Goal: Transaction & Acquisition: Purchase product/service

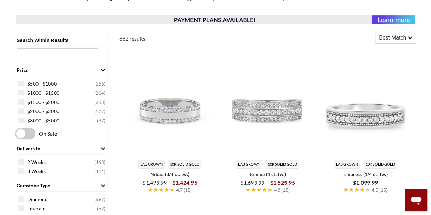
scroll to position [138, 0]
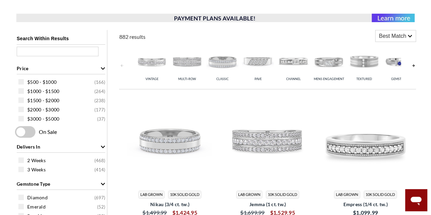
click at [415, 62] on link at bounding box center [413, 66] width 5 height 44
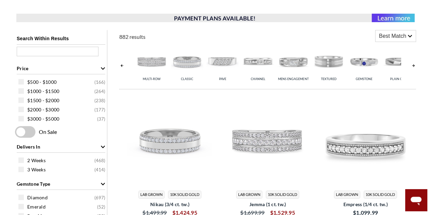
scroll to position [0, 0]
click at [415, 62] on link at bounding box center [413, 66] width 5 height 44
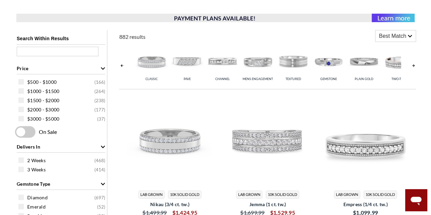
click at [361, 61] on img at bounding box center [364, 61] width 32 height 32
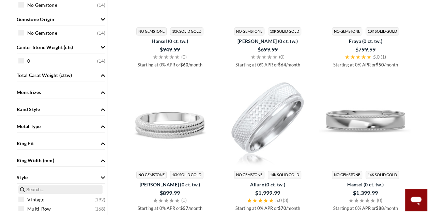
scroll to position [320, 0]
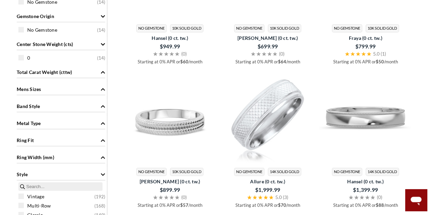
click at [51, 72] on span "Total Carat Weight (cttw)" at bounding box center [44, 72] width 55 height 7
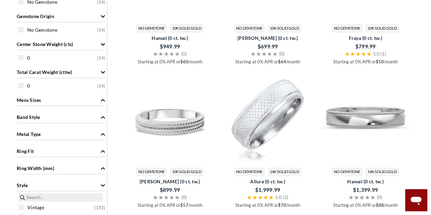
click at [58, 71] on span "Total Carat Weight (cttw)" at bounding box center [44, 72] width 55 height 7
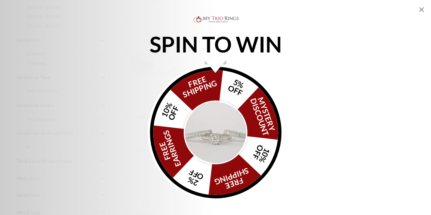
scroll to position [200, 0]
click at [334, 87] on div "SPIN TO WIN FREE SHIPPING 5% OFF Mystery Discount 10% OFF FREE SHIPPING 2% OFF …" at bounding box center [215, 108] width 431 height 186
click at [421, 6] on icon "Close popup" at bounding box center [422, 9] width 8 height 8
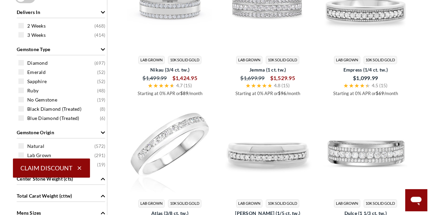
scroll to position [273, 0]
click at [78, 166] on icon "button" at bounding box center [79, 168] width 6 height 6
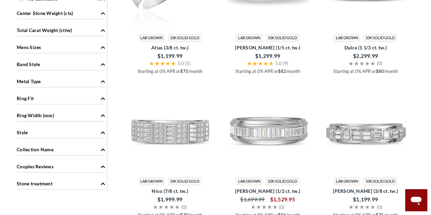
scroll to position [439, 0]
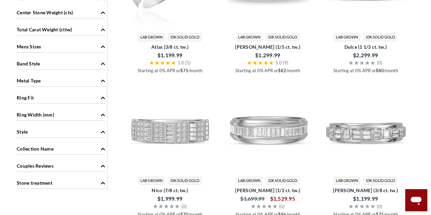
click at [73, 84] on div "Metal Type" at bounding box center [61, 80] width 89 height 13
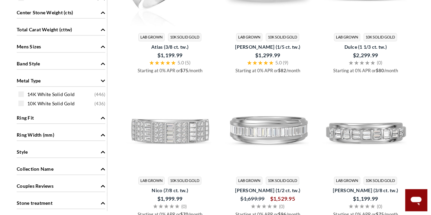
scroll to position [60, 0]
